Goal: Task Accomplishment & Management: Use online tool/utility

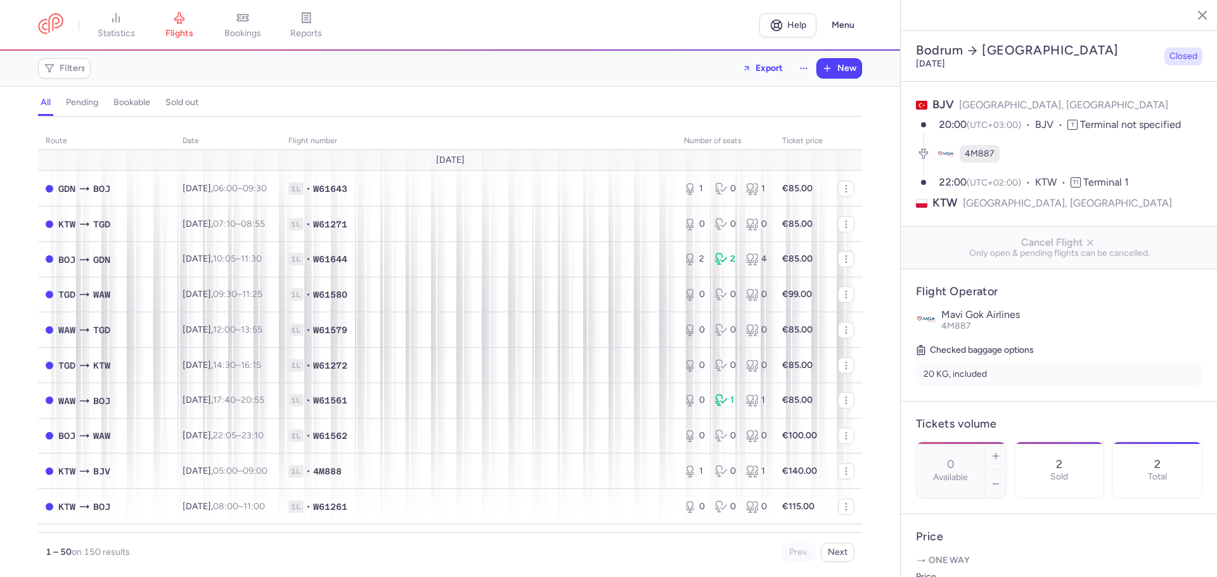
select select "days"
click at [60, 70] on span "Filters" at bounding box center [73, 68] width 26 height 10
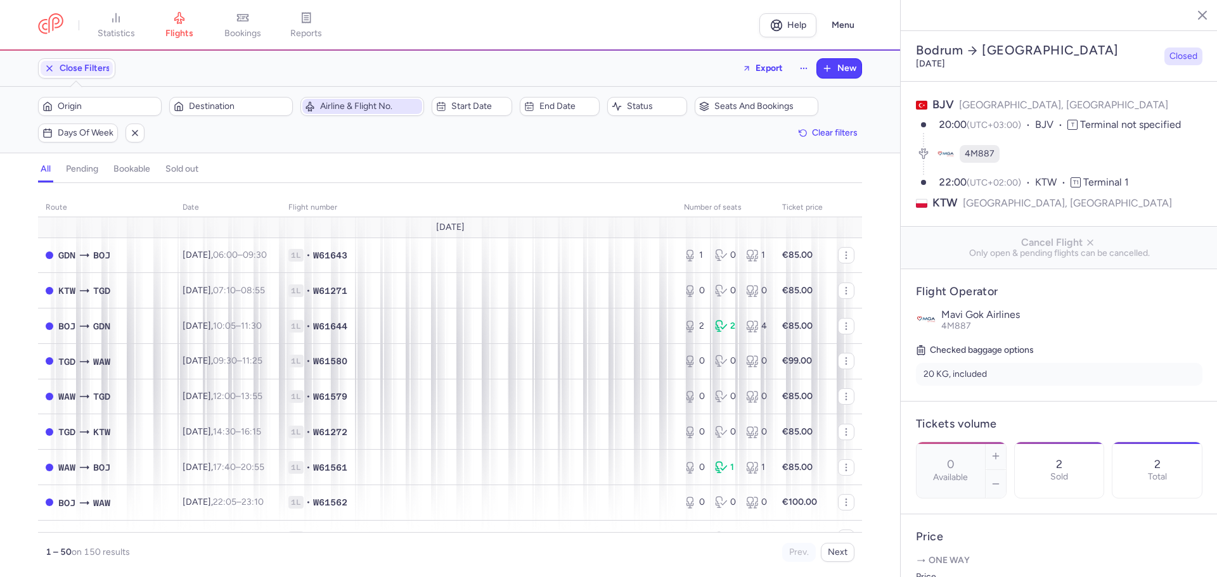
click at [340, 105] on span "Airline & Flight No." at bounding box center [369, 106] width 99 height 10
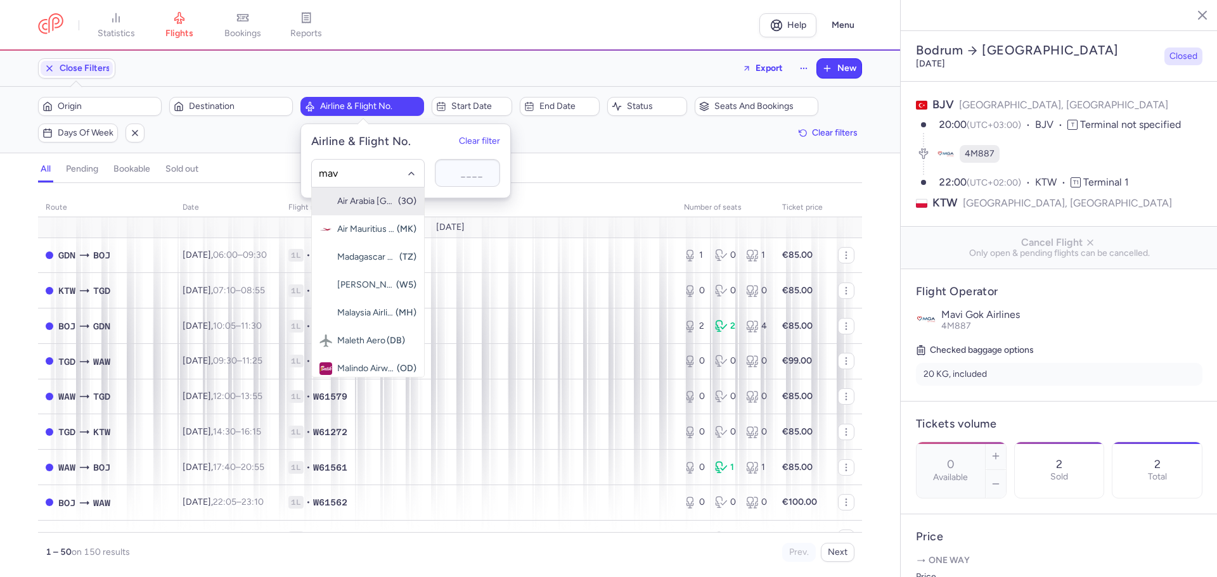
type input "mavi"
click at [373, 198] on span "Mavi Gok Airlines" at bounding box center [366, 201] width 58 height 10
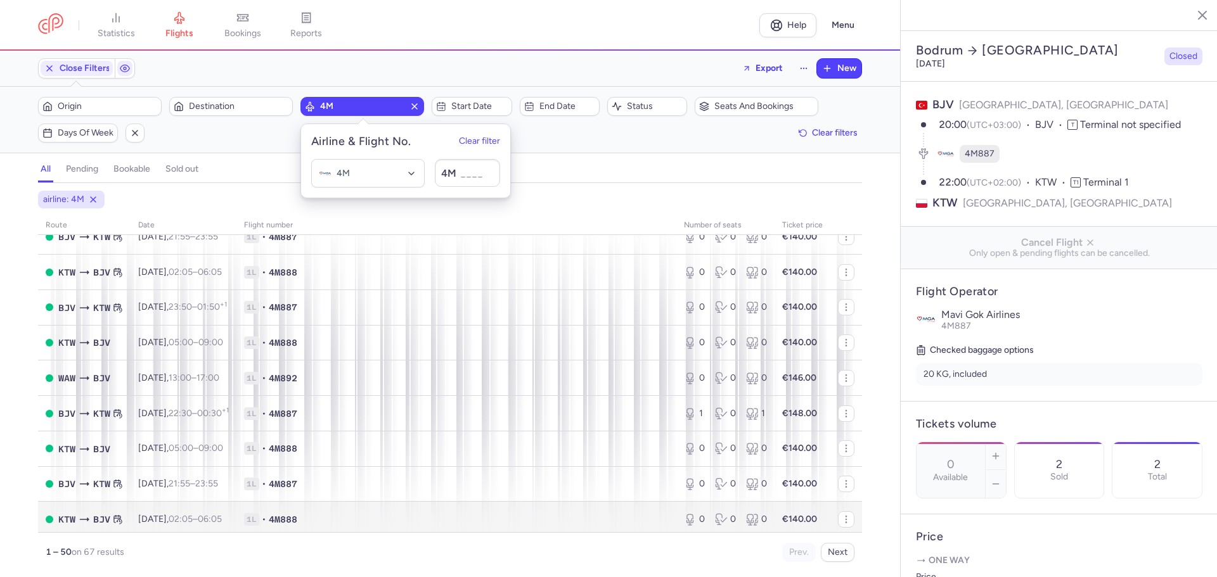
scroll to position [190, 0]
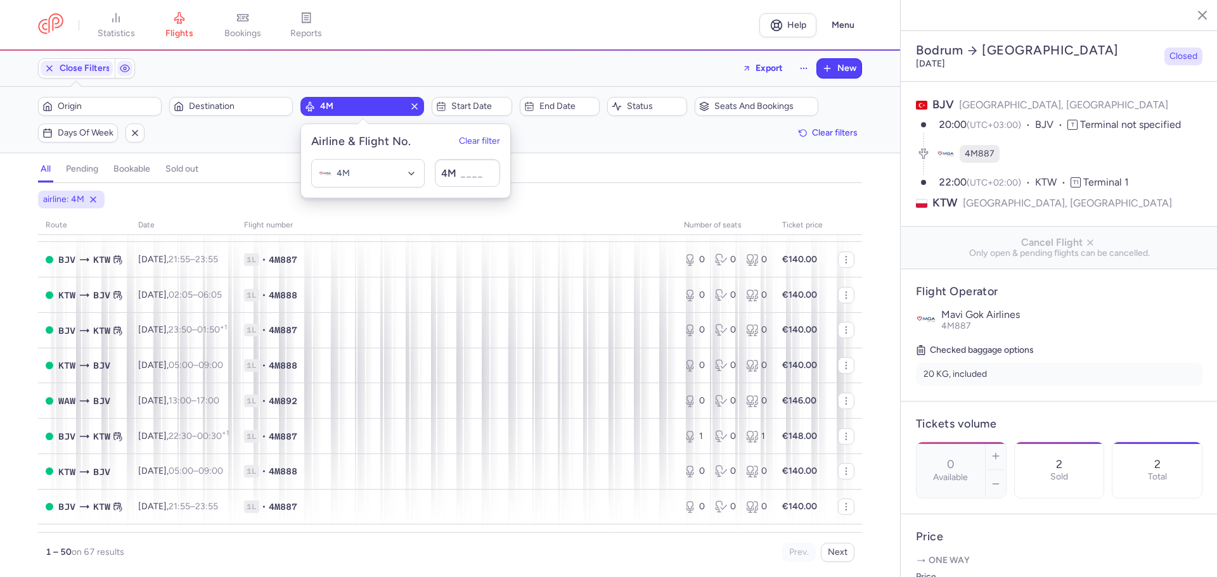
click at [626, 141] on div "Origin Destination 4M Start date End date Status Seats and bookings Days of wee…" at bounding box center [450, 120] width 824 height 46
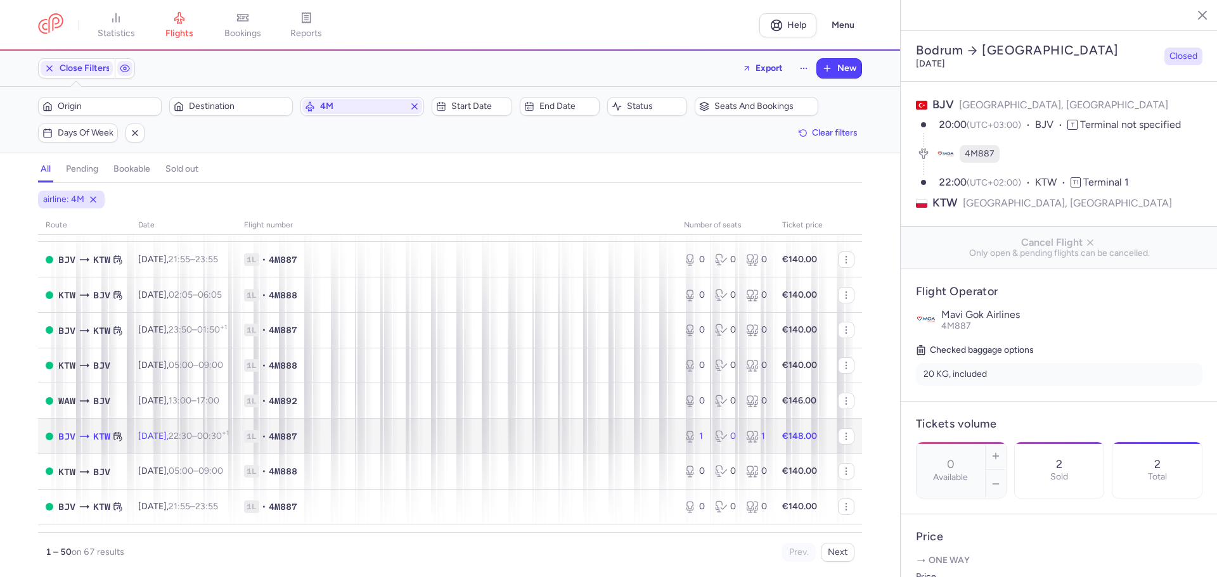
click at [445, 433] on span "1L • 4M887" at bounding box center [456, 436] width 425 height 13
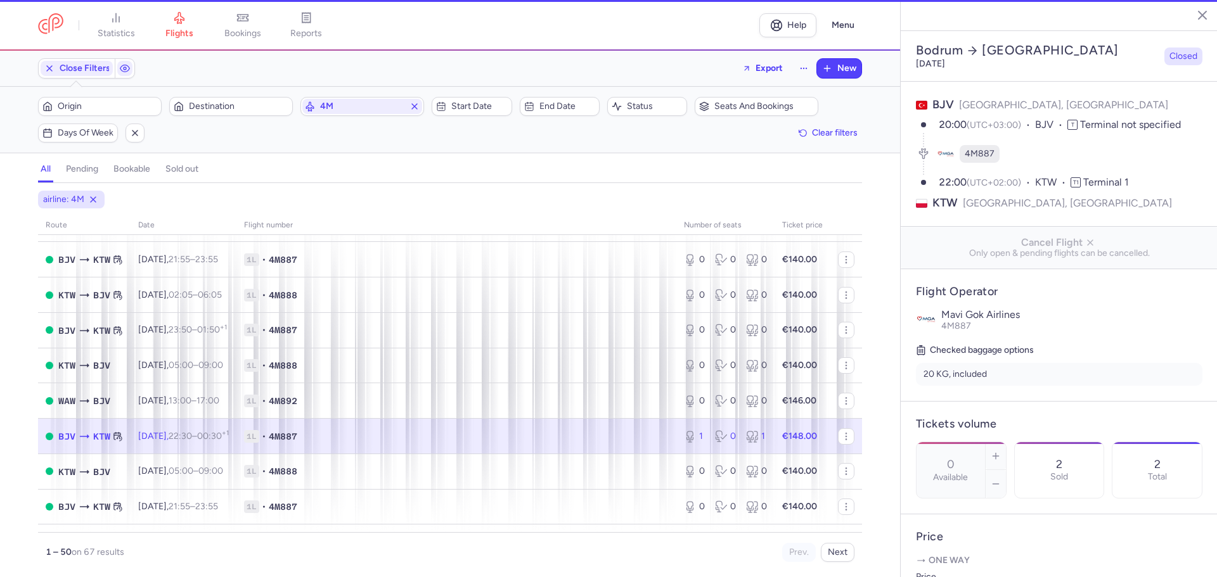
type input "1"
